Goal: Communication & Community: Connect with others

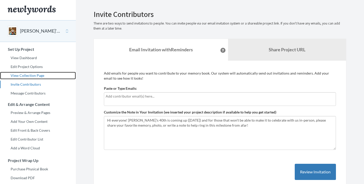
click at [15, 75] on link "View Collection Page" at bounding box center [38, 76] width 76 height 8
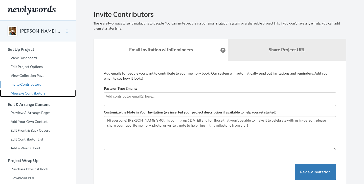
click at [21, 96] on link "Message Contributors" at bounding box center [38, 94] width 76 height 8
click at [31, 91] on link "Message Contributors" at bounding box center [38, 94] width 76 height 8
